Goal: Navigation & Orientation: Find specific page/section

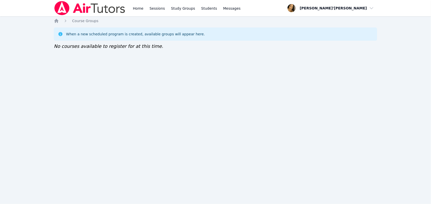
click at [97, 11] on img at bounding box center [90, 8] width 72 height 14
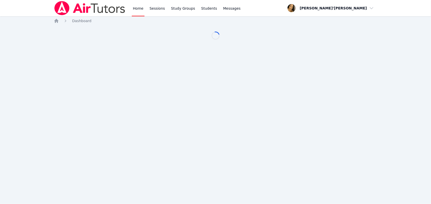
click at [97, 11] on img at bounding box center [90, 8] width 72 height 14
